Goal: Information Seeking & Learning: Learn about a topic

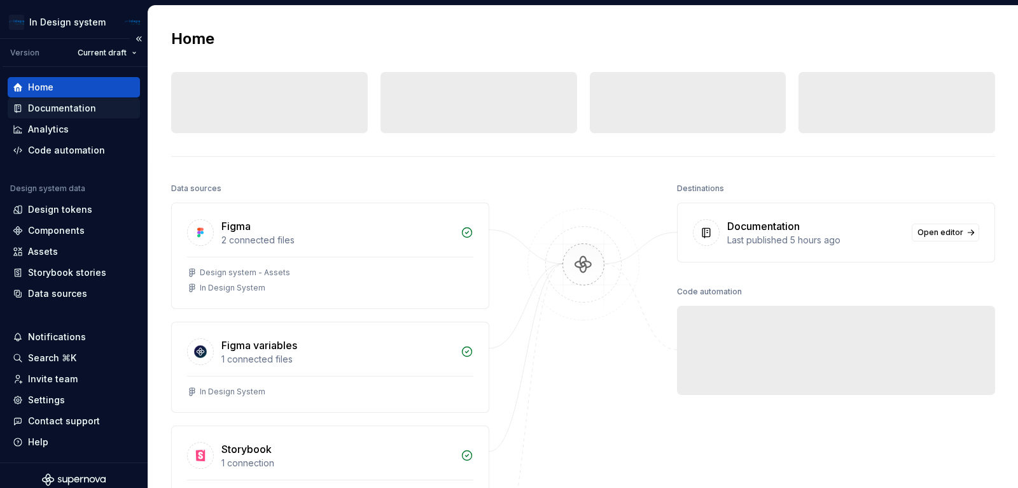
click at [52, 109] on div "Documentation" at bounding box center [62, 108] width 68 height 13
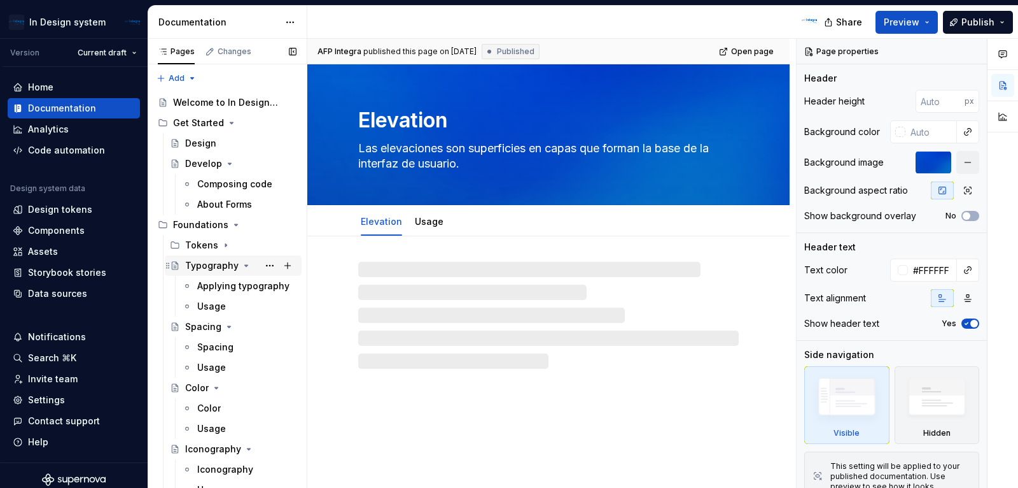
click at [218, 265] on div "Typography" at bounding box center [211, 265] width 53 height 13
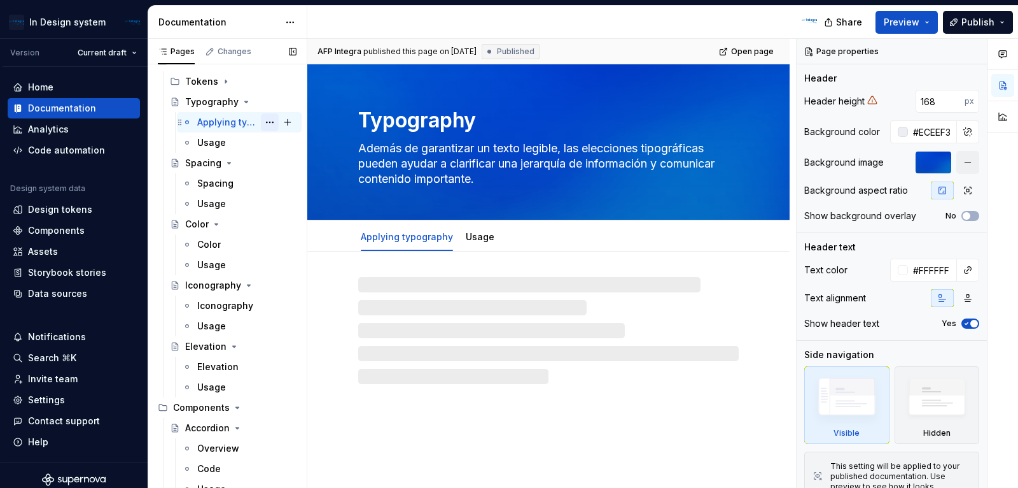
scroll to position [175, 0]
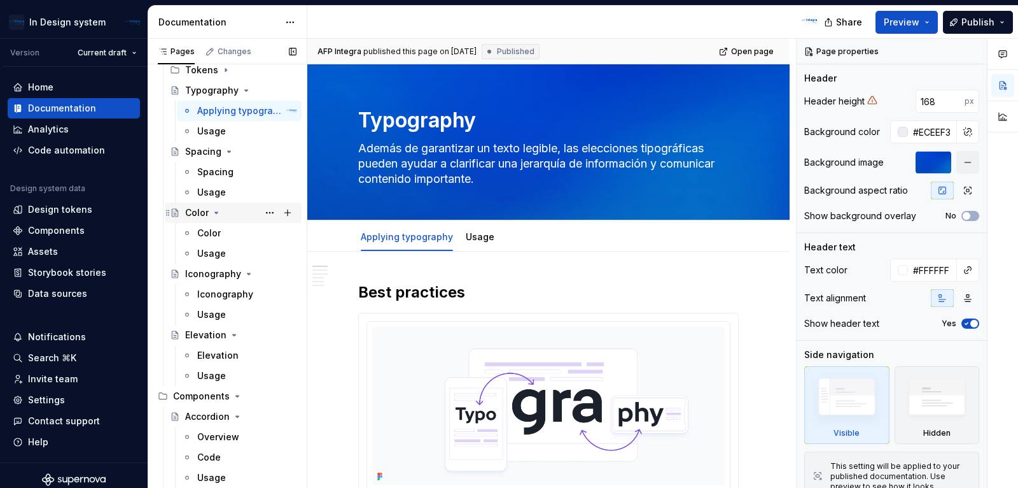
click at [246, 206] on div "Color" at bounding box center [240, 213] width 111 height 18
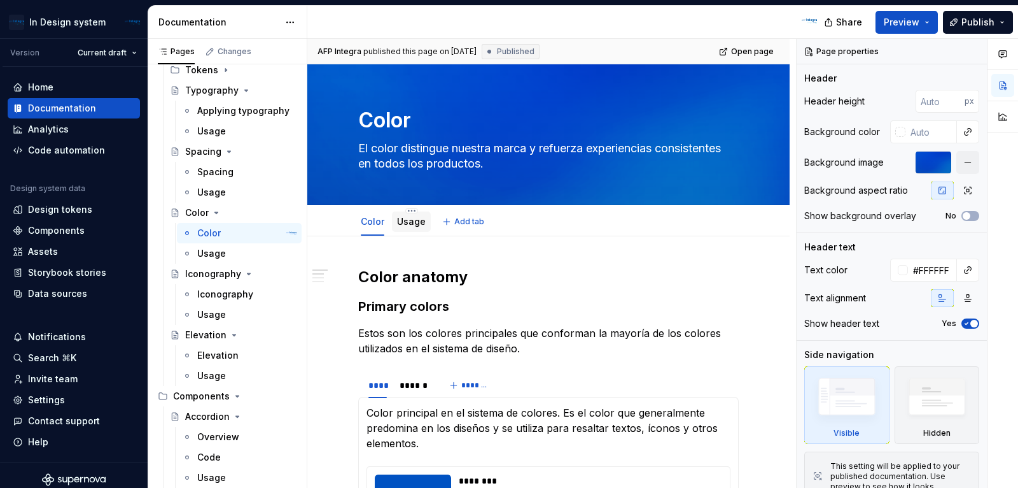
click at [411, 216] on link "Usage" at bounding box center [411, 221] width 29 height 11
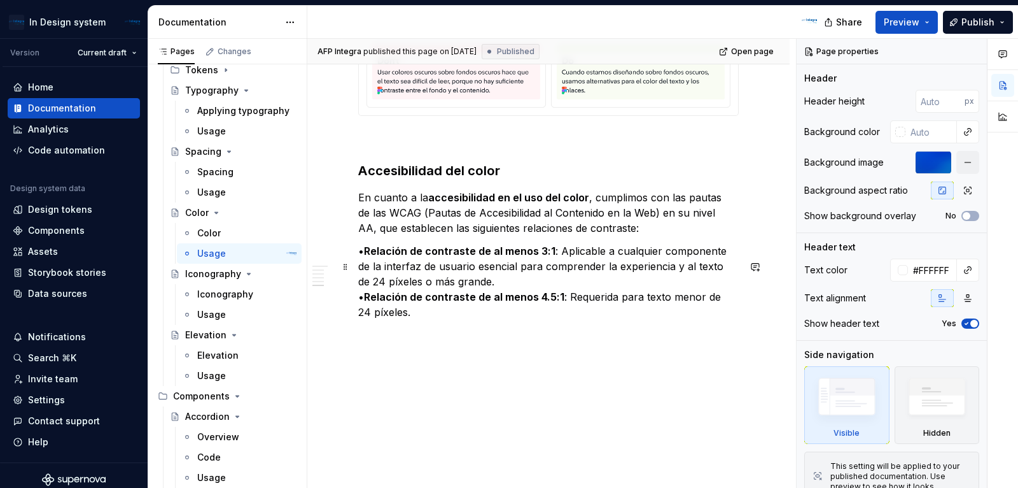
scroll to position [2032, 0]
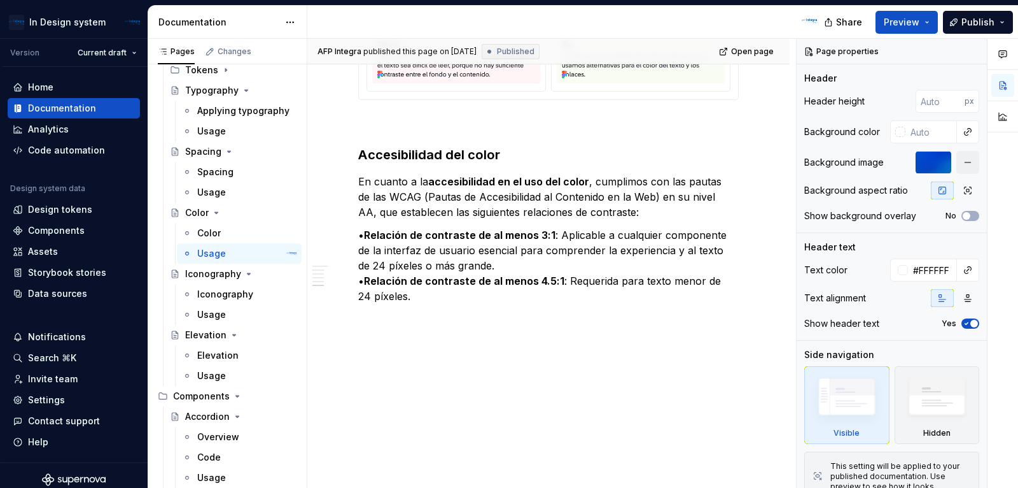
type textarea "*"
